Goal: Task Accomplishment & Management: Use online tool/utility

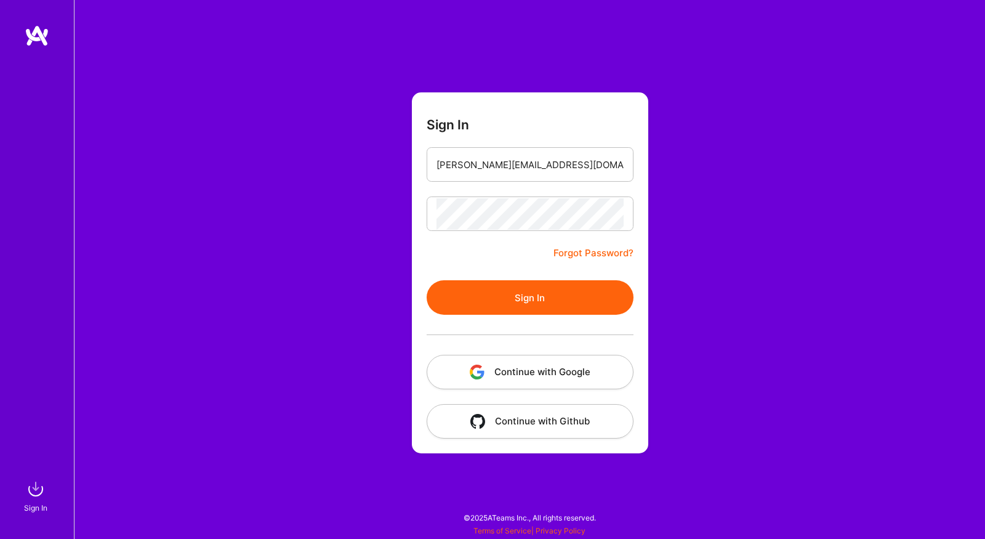
click at [445, 287] on button "Sign In" at bounding box center [530, 297] width 207 height 34
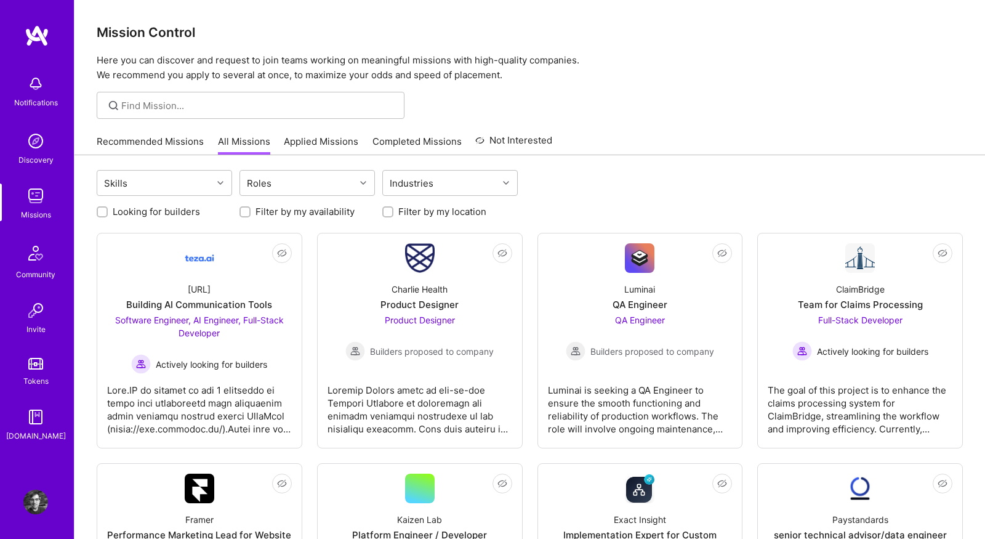
click at [164, 140] on link "Recommended Missions" at bounding box center [150, 145] width 107 height 20
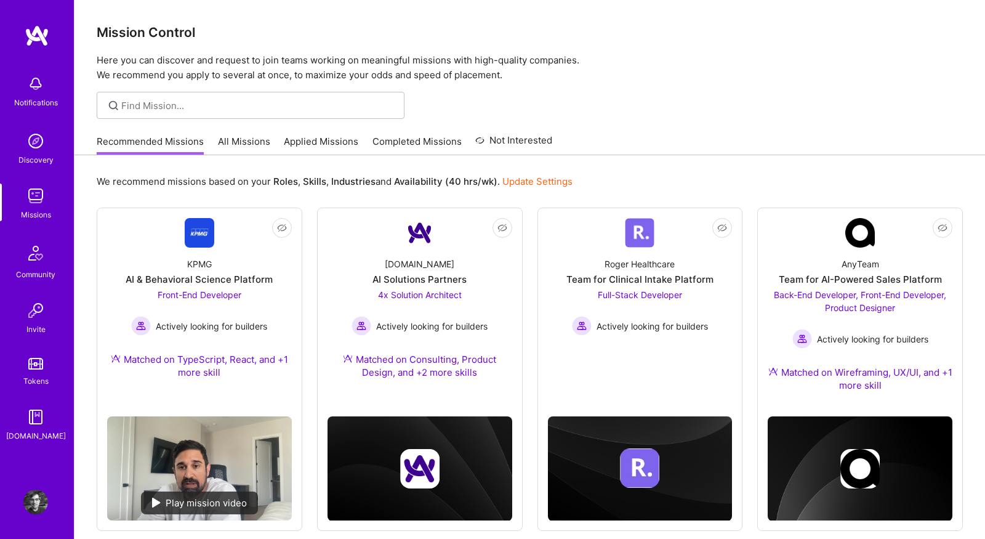
click at [253, 142] on link "All Missions" at bounding box center [244, 145] width 52 height 20
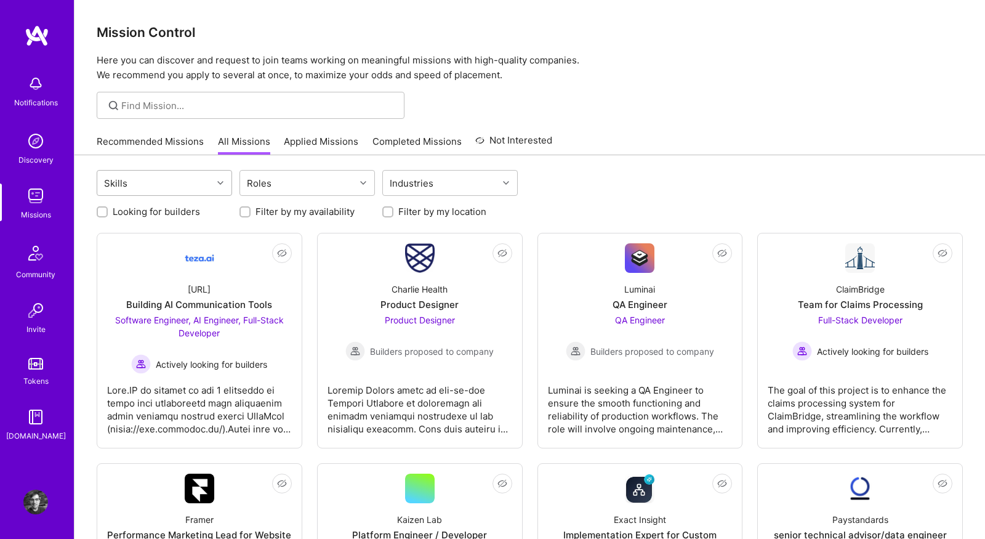
click at [214, 186] on div at bounding box center [221, 183] width 19 height 16
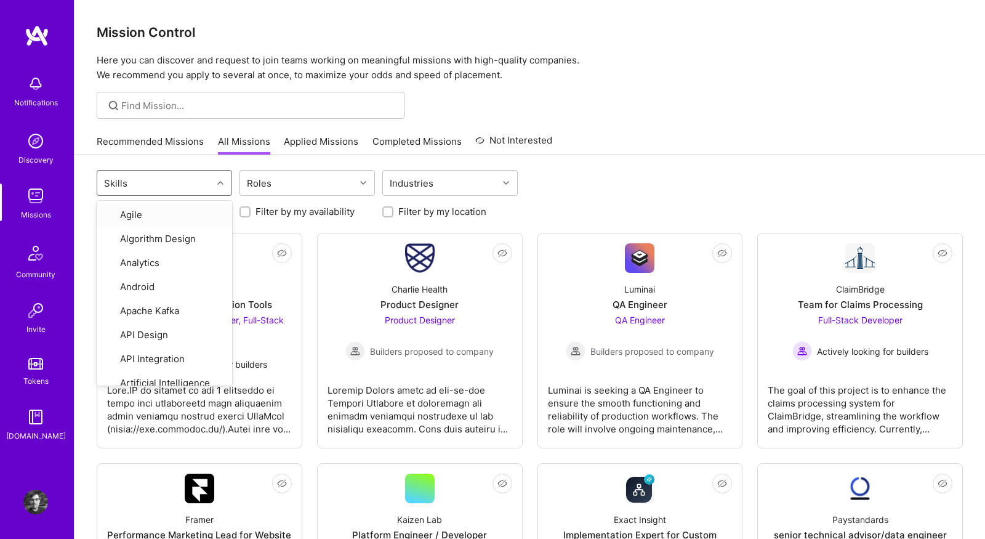
click at [214, 186] on div at bounding box center [221, 183] width 19 height 16
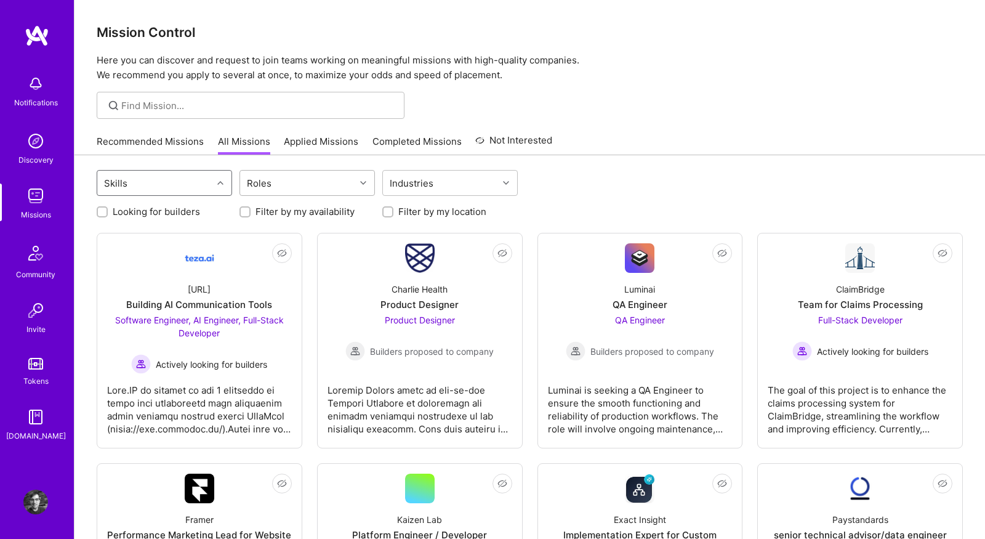
click at [268, 188] on div "Roles" at bounding box center [259, 183] width 31 height 18
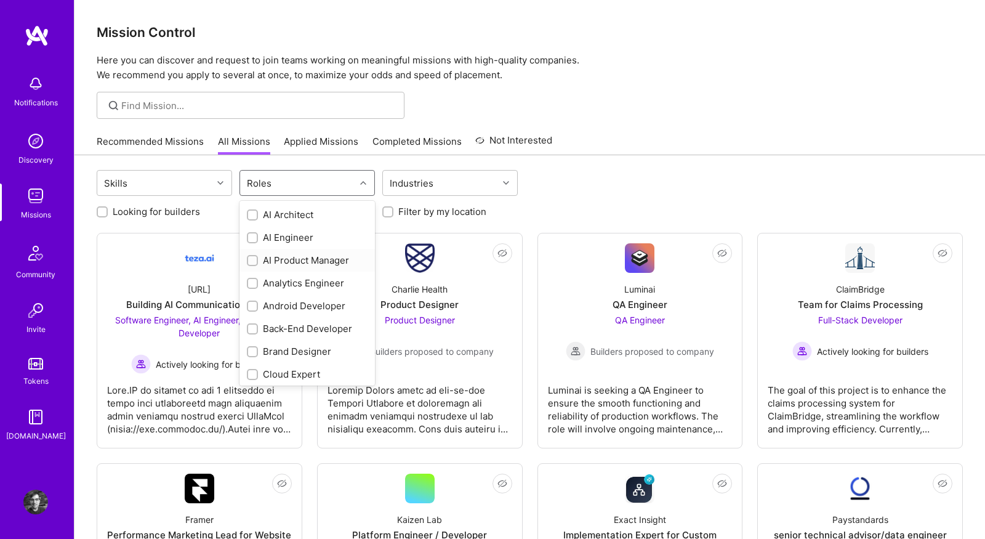
click at [272, 264] on div "AI Product Manager" at bounding box center [307, 260] width 121 height 13
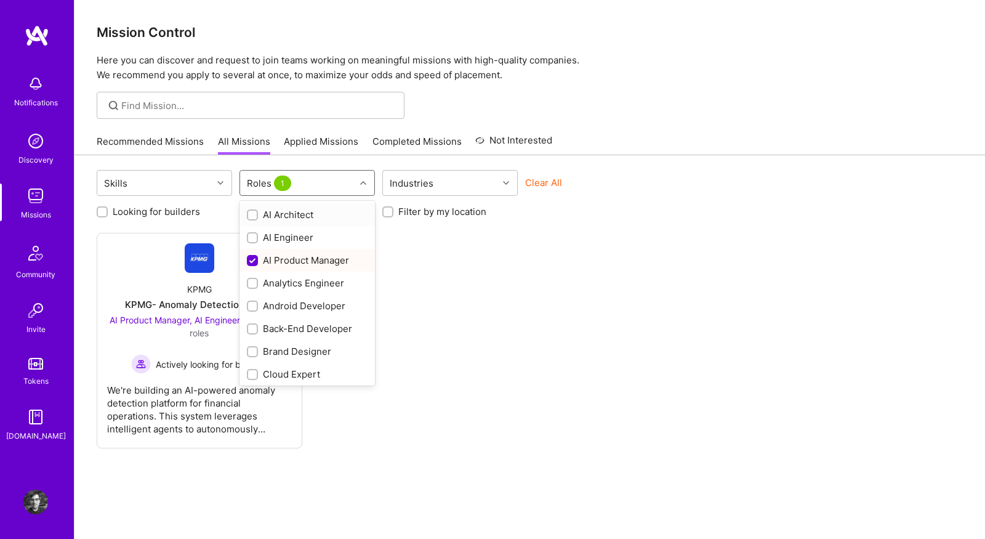
click at [272, 264] on div "AI Product Manager" at bounding box center [307, 260] width 121 height 13
checkbox input "false"
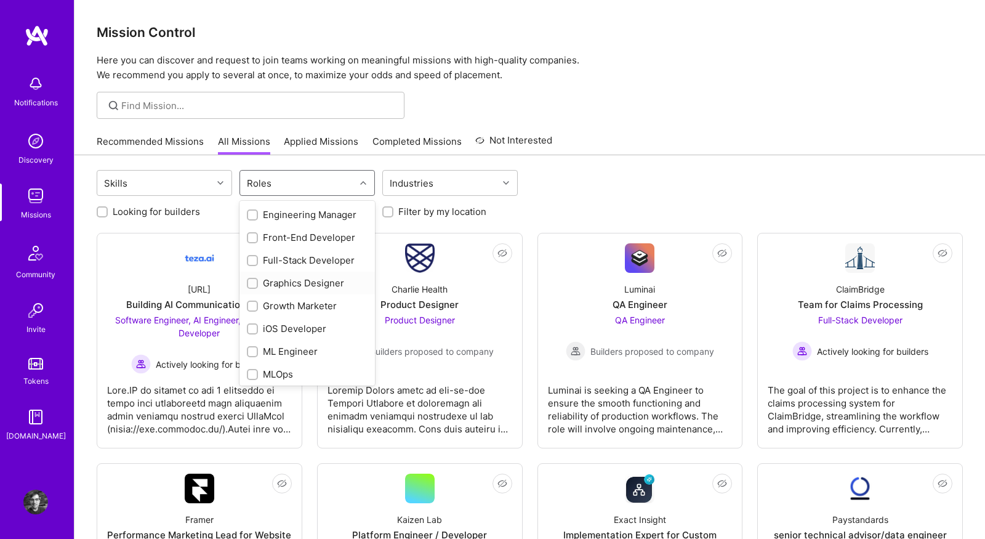
scroll to position [294, 0]
click at [285, 299] on div "Growth Marketer" at bounding box center [306, 307] width 135 height 23
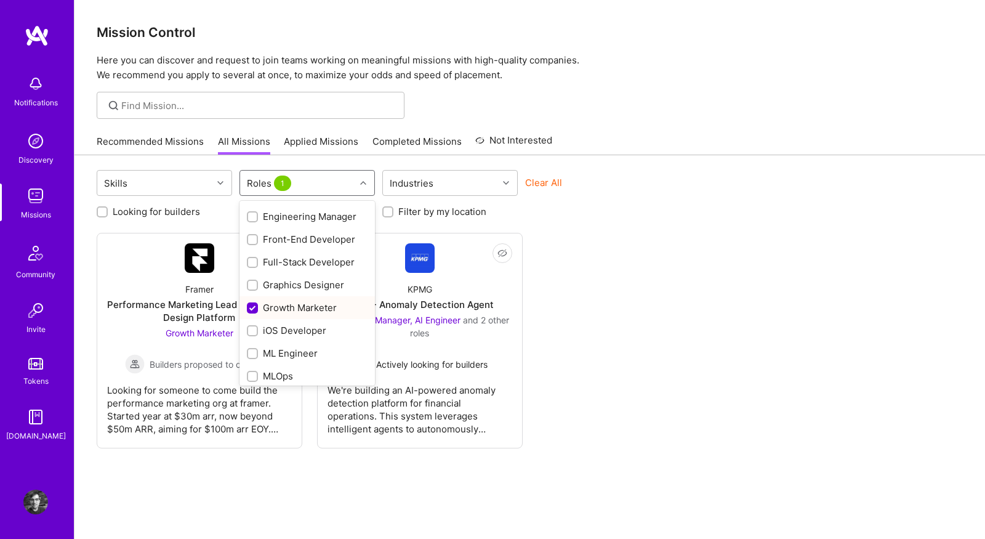
click at [289, 307] on div "Growth Marketer" at bounding box center [307, 307] width 121 height 13
checkbox input "false"
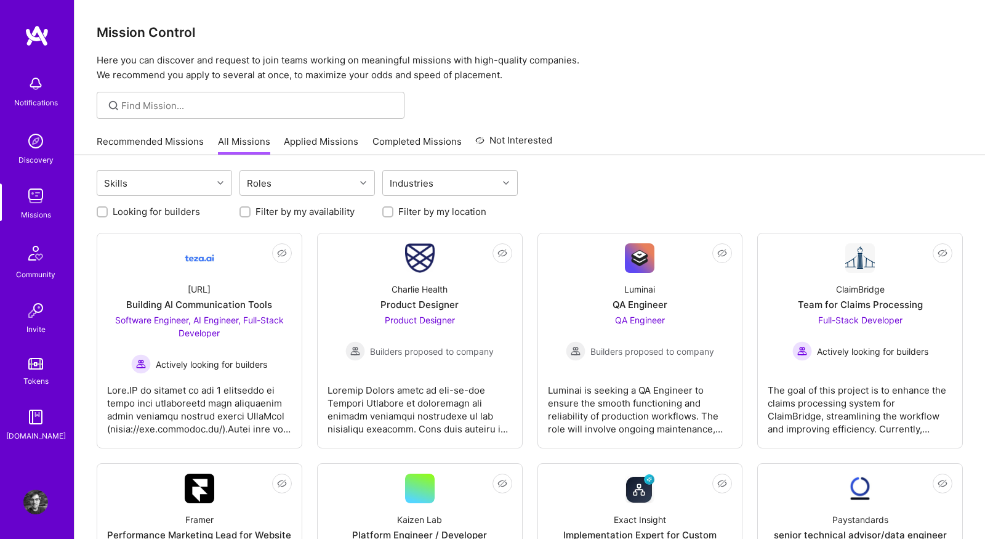
click at [567, 207] on div "Looking for builders Filter by my availability Filter by my location" at bounding box center [530, 208] width 866 height 19
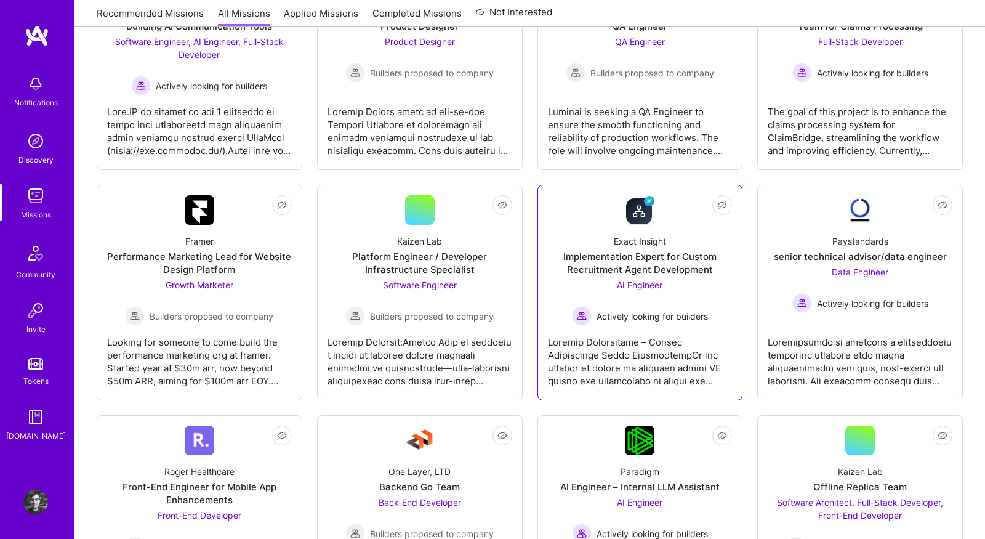
scroll to position [281, 0]
